Goal: Find specific page/section: Find specific page/section

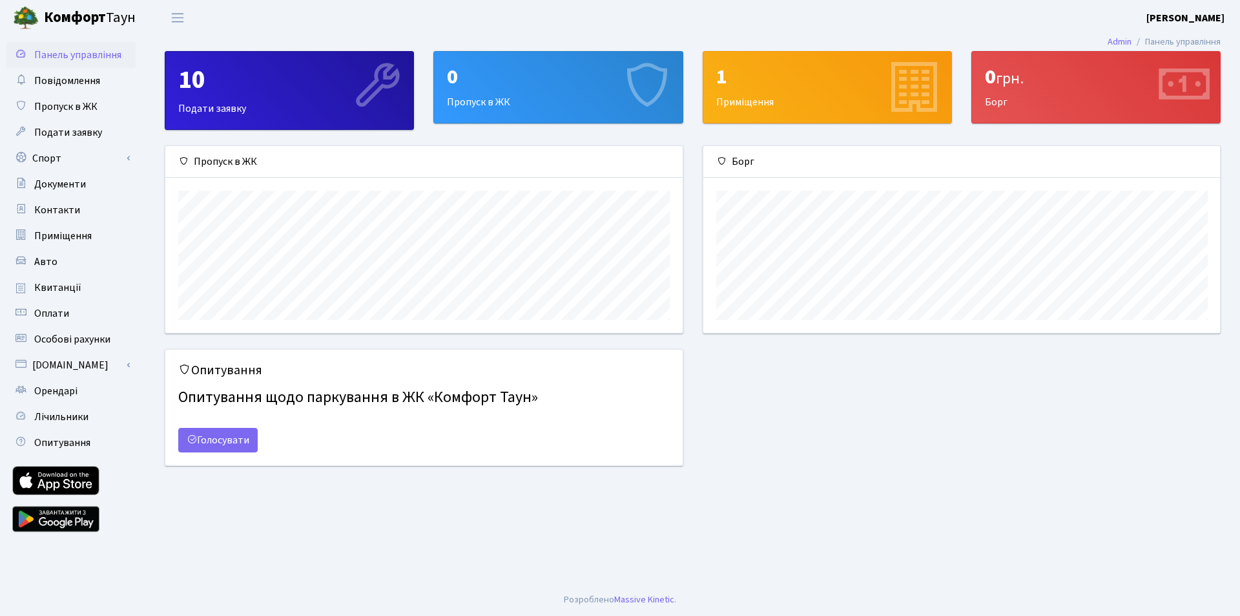
scroll to position [187, 517]
click at [59, 314] on span "Оплати" at bounding box center [51, 313] width 35 height 14
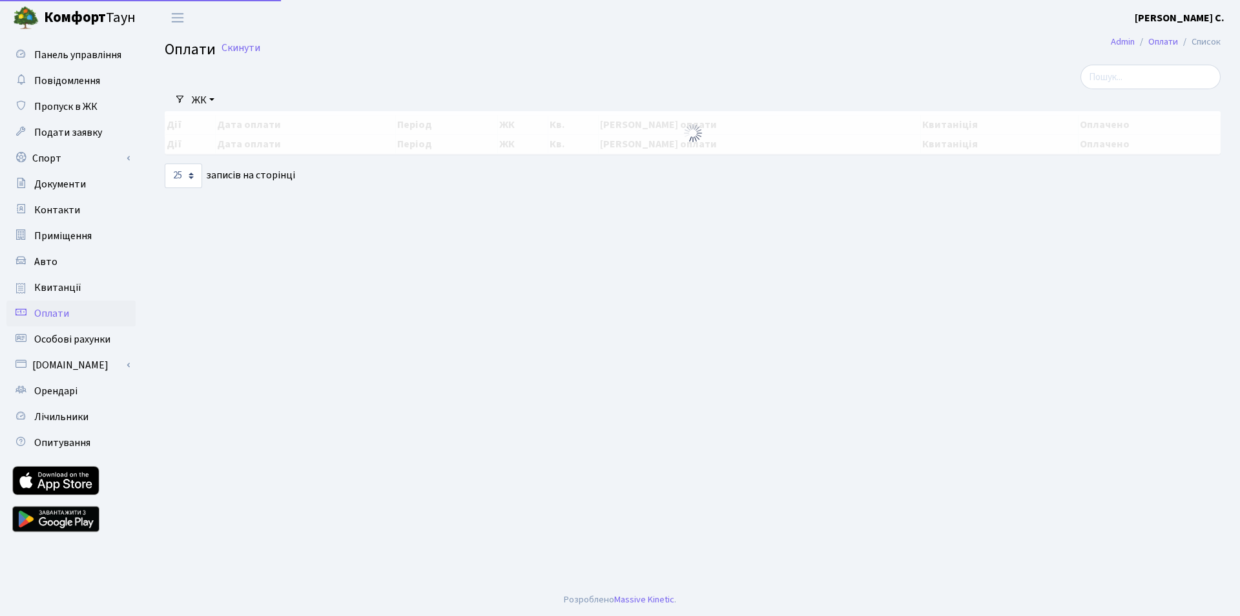
select select "25"
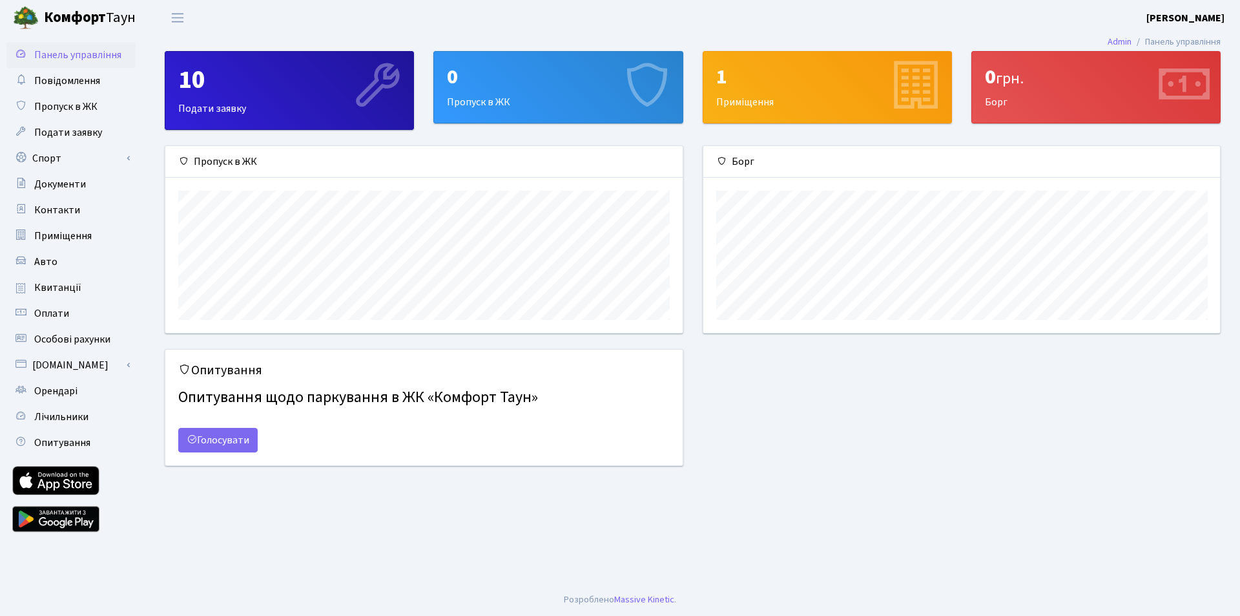
scroll to position [187, 517]
